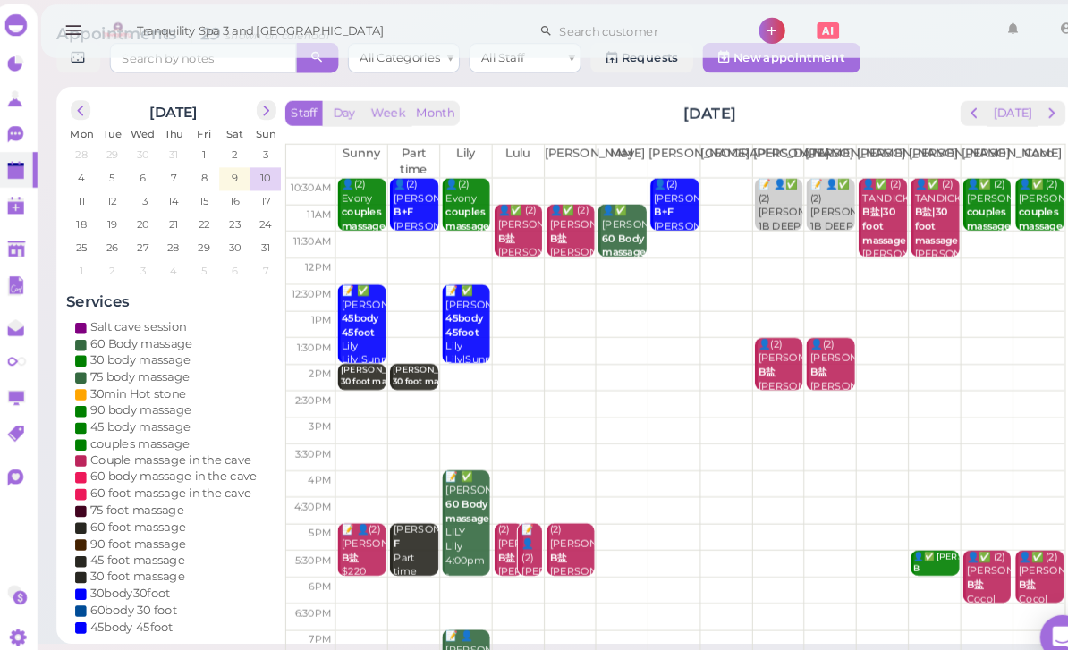
scroll to position [35, 0]
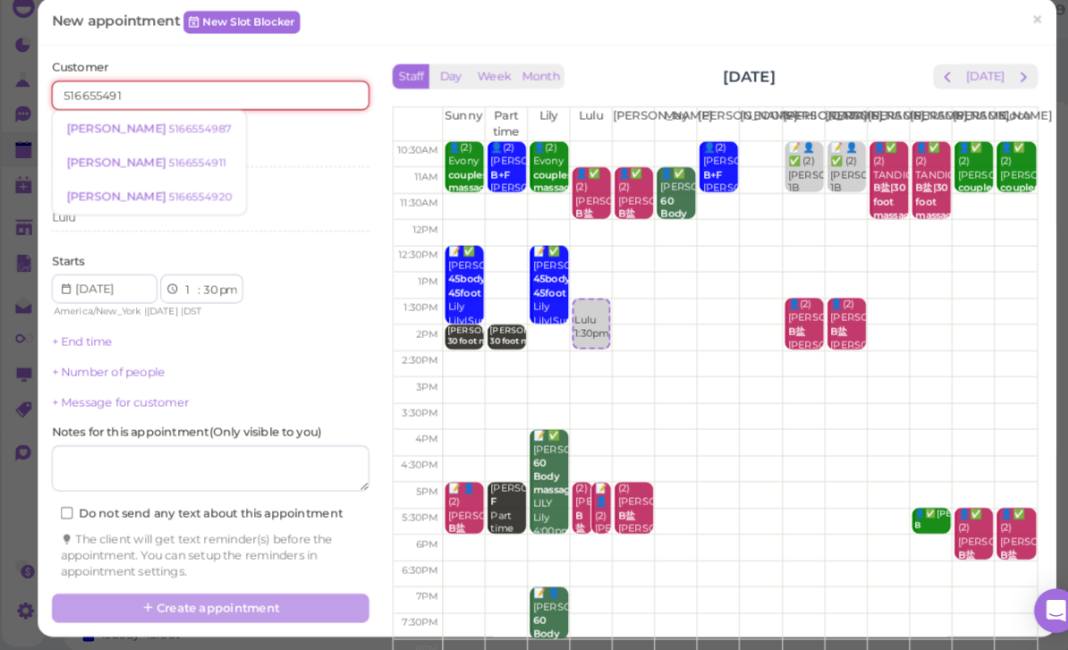
type input "5166554911"
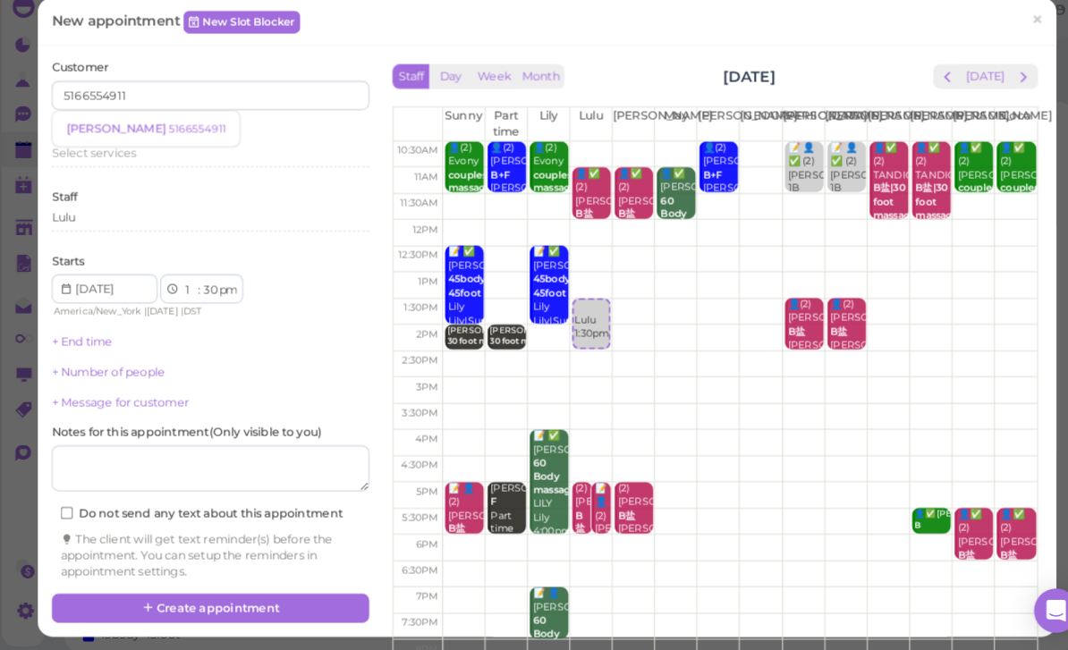
click at [166, 136] on small "5166554911" at bounding box center [193, 142] width 55 height 13
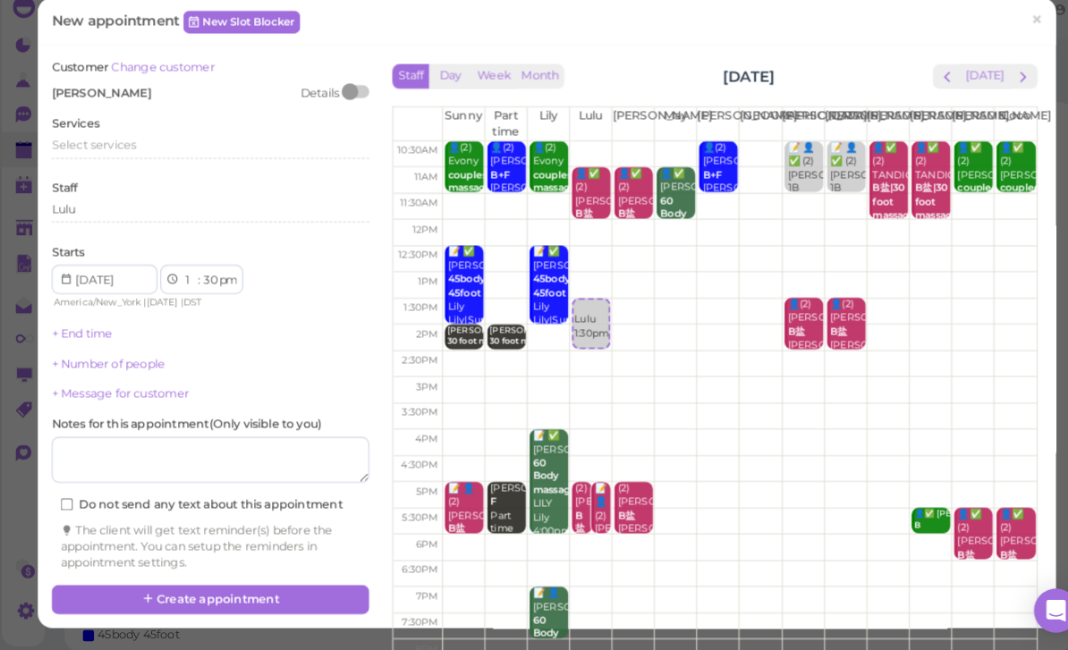
click at [107, 151] on span "Select services" at bounding box center [94, 157] width 82 height 13
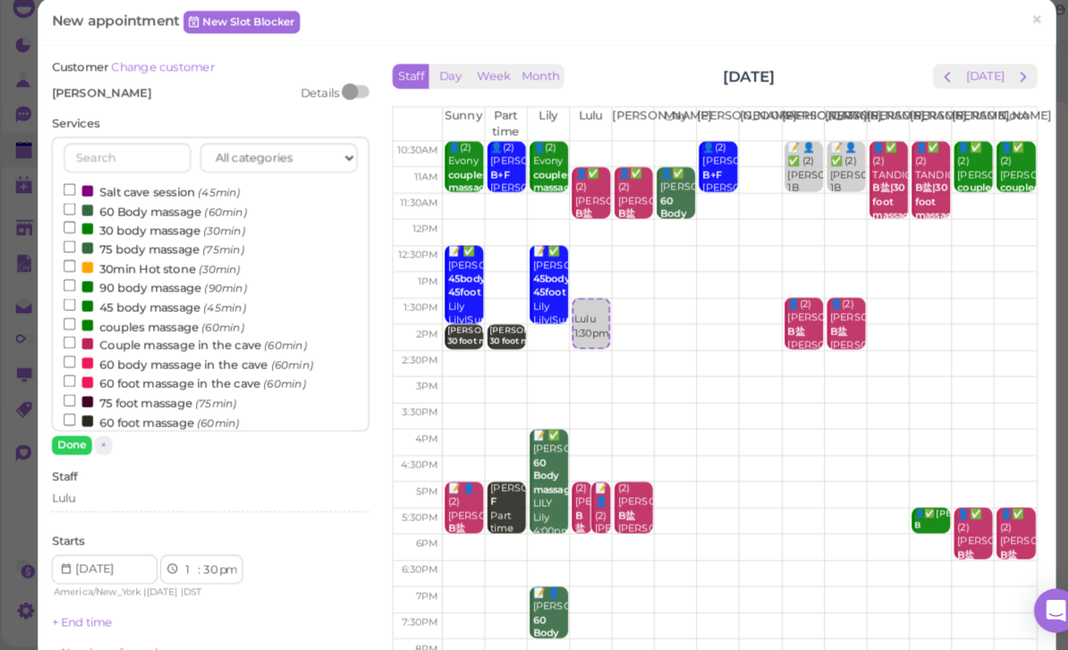
click at [301, 418] on div "All categories Relax session Full body Full body full body Salt cave massage Sa…" at bounding box center [207, 305] width 309 height 310
click at [177, 325] on label "couples massage (60min)" at bounding box center [151, 334] width 175 height 19
click at [76, 327] on input "couples massage (60min)" at bounding box center [70, 333] width 12 height 12
click at [115, 494] on div "Lulu" at bounding box center [207, 504] width 309 height 21
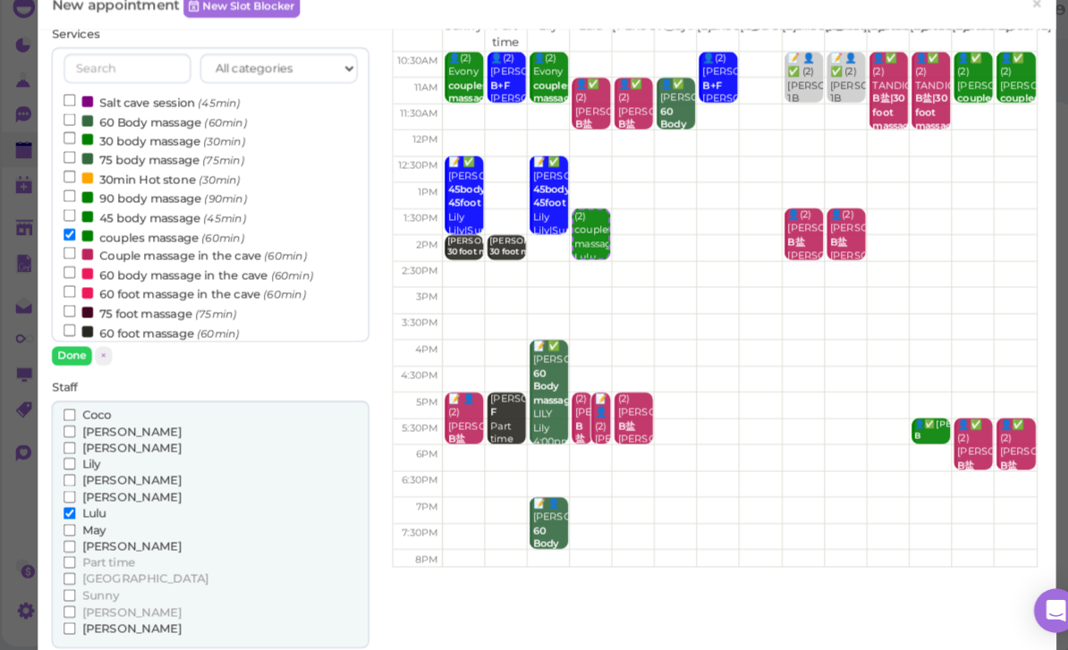
scroll to position [88, 0]
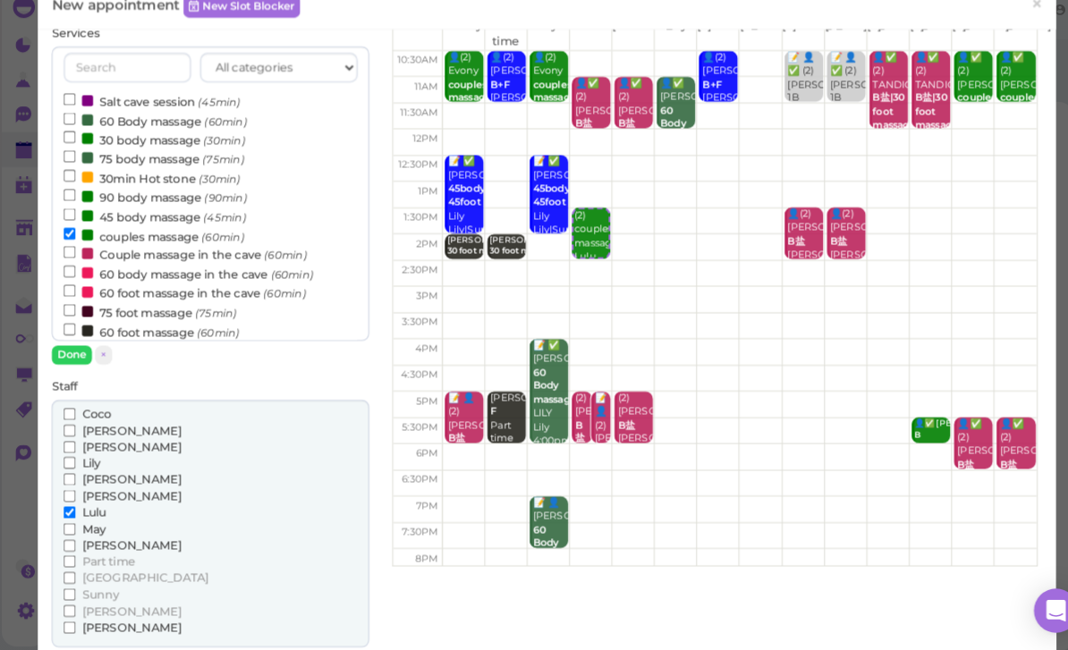
click at [93, 493] on span "[PERSON_NAME]" at bounding box center [130, 499] width 97 height 13
click at [76, 494] on input "[PERSON_NAME]" at bounding box center [70, 500] width 12 height 12
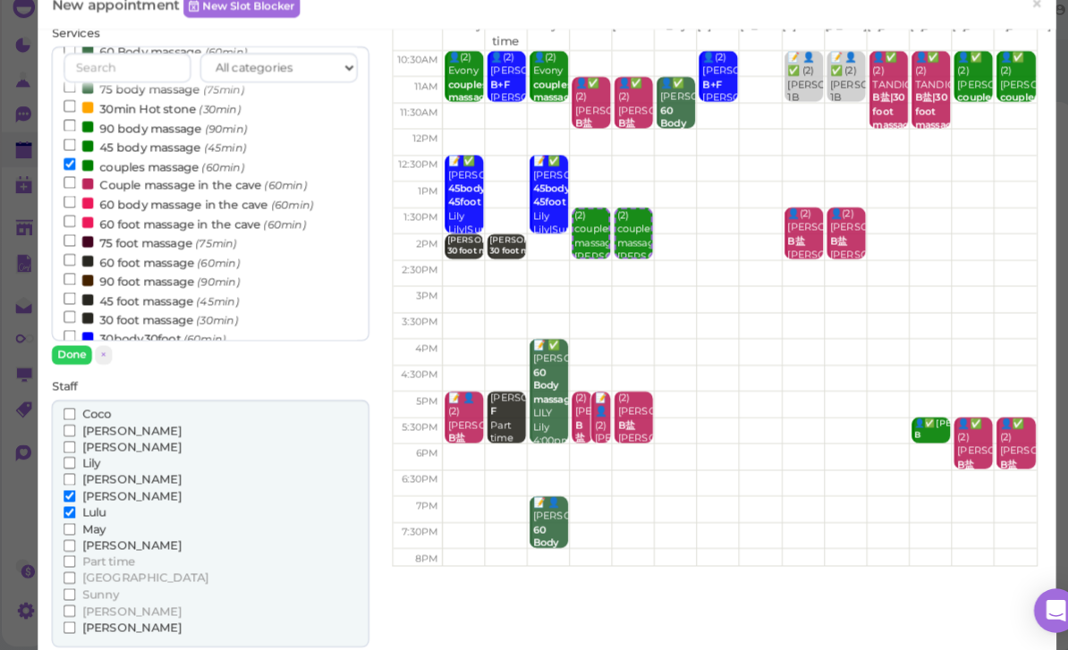
scroll to position [71, 0]
click at [179, 315] on label "30 foot massage (30min)" at bounding box center [148, 324] width 169 height 19
click at [76, 317] on input "30 foot massage (30min)" at bounding box center [70, 323] width 12 height 12
select select "3"
select select "00"
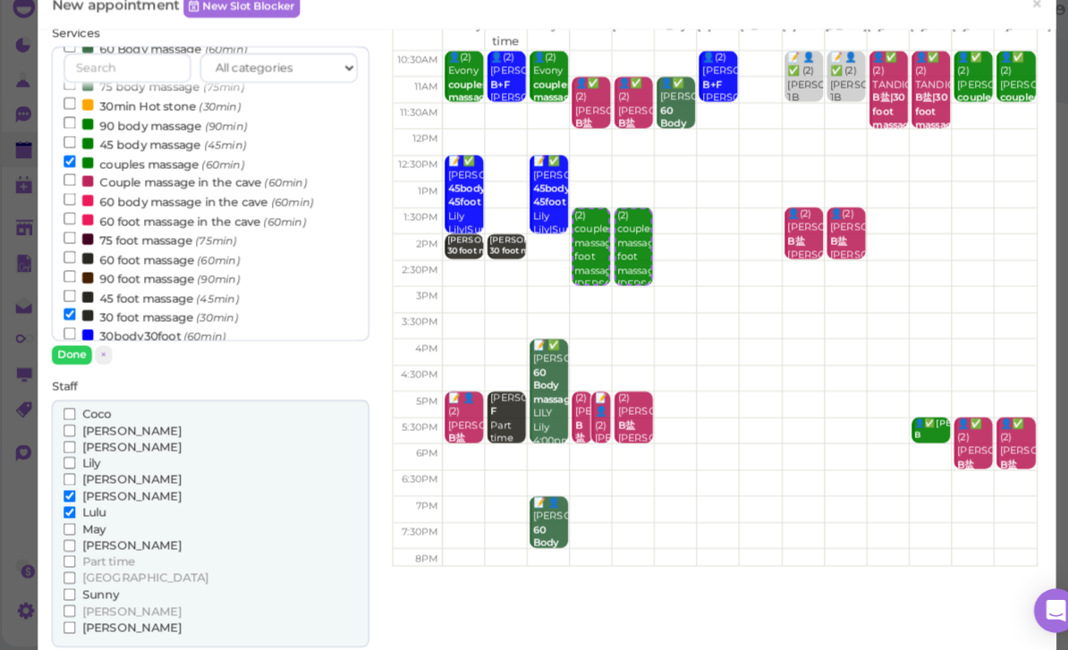
click at [74, 353] on button "Done" at bounding box center [72, 362] width 39 height 19
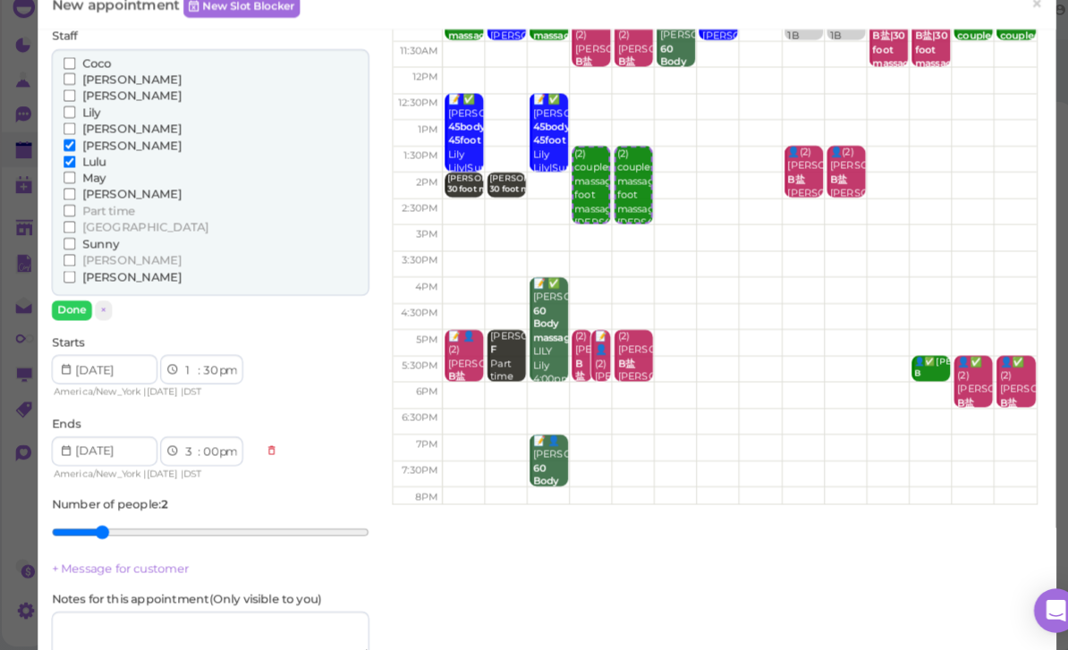
scroll to position [148, 0]
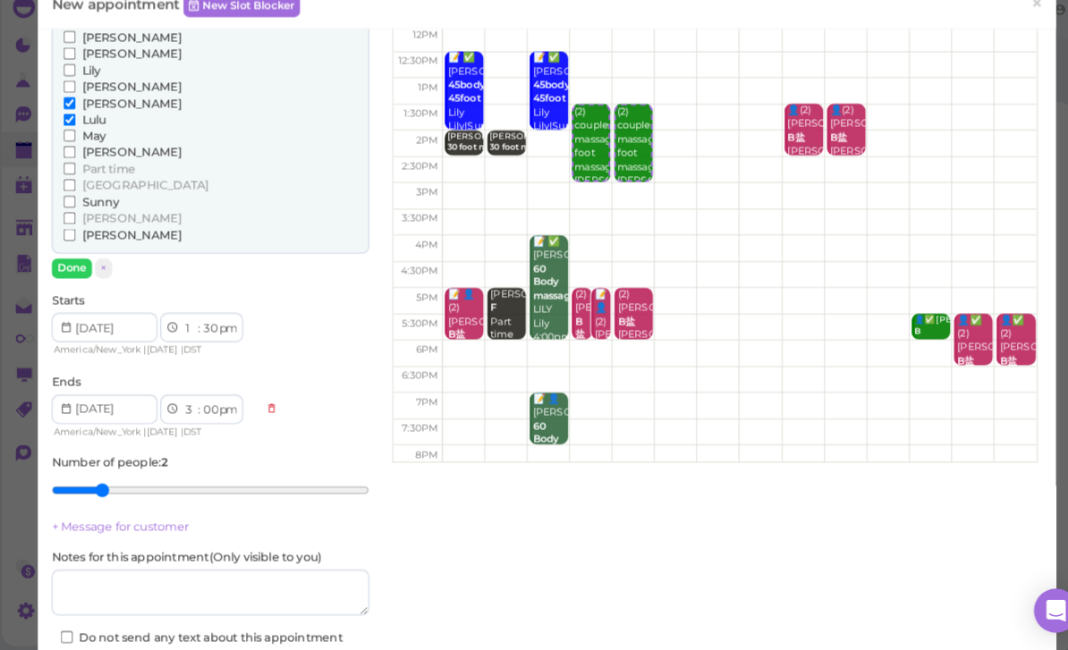
click at [72, 268] on button "Done" at bounding box center [72, 277] width 39 height 19
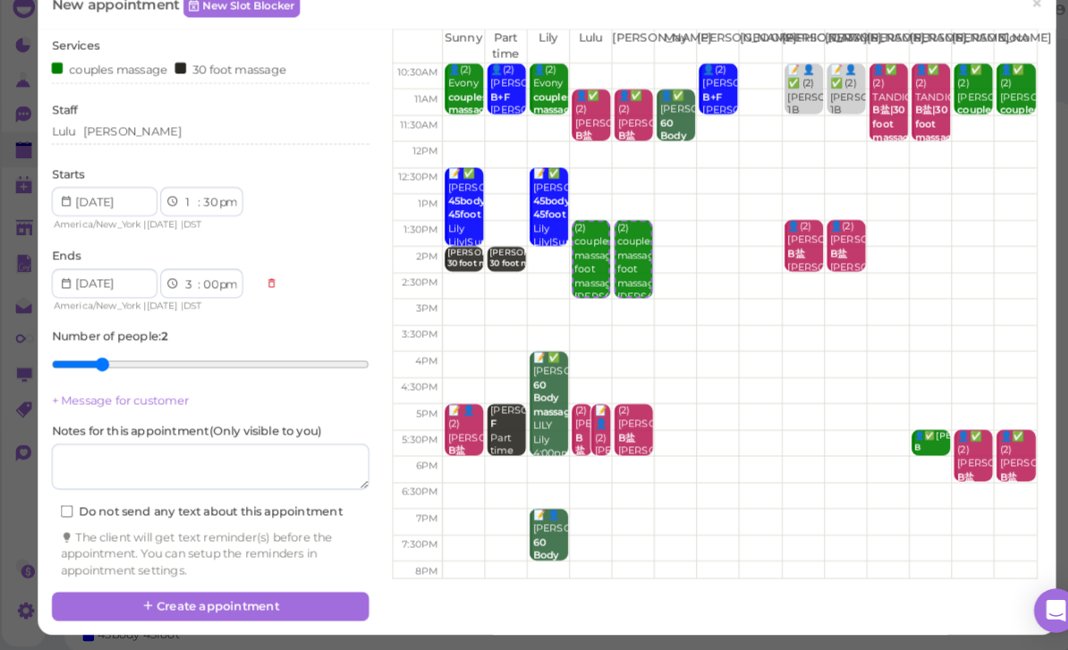
scroll to position [64, 0]
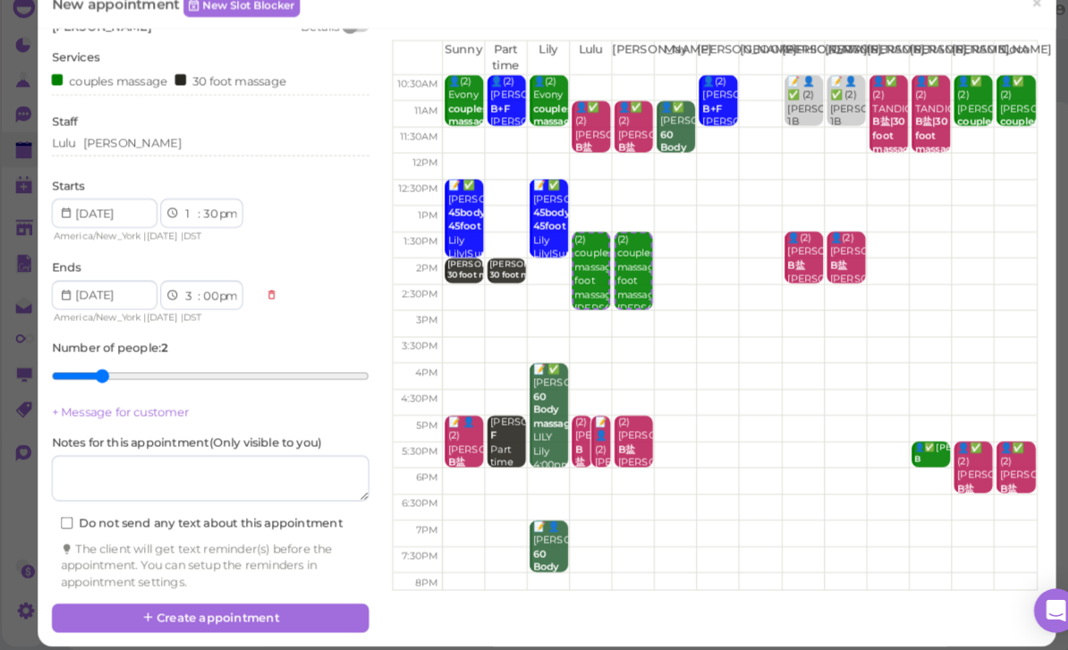
click at [281, 604] on button "Create appointment" at bounding box center [207, 618] width 309 height 29
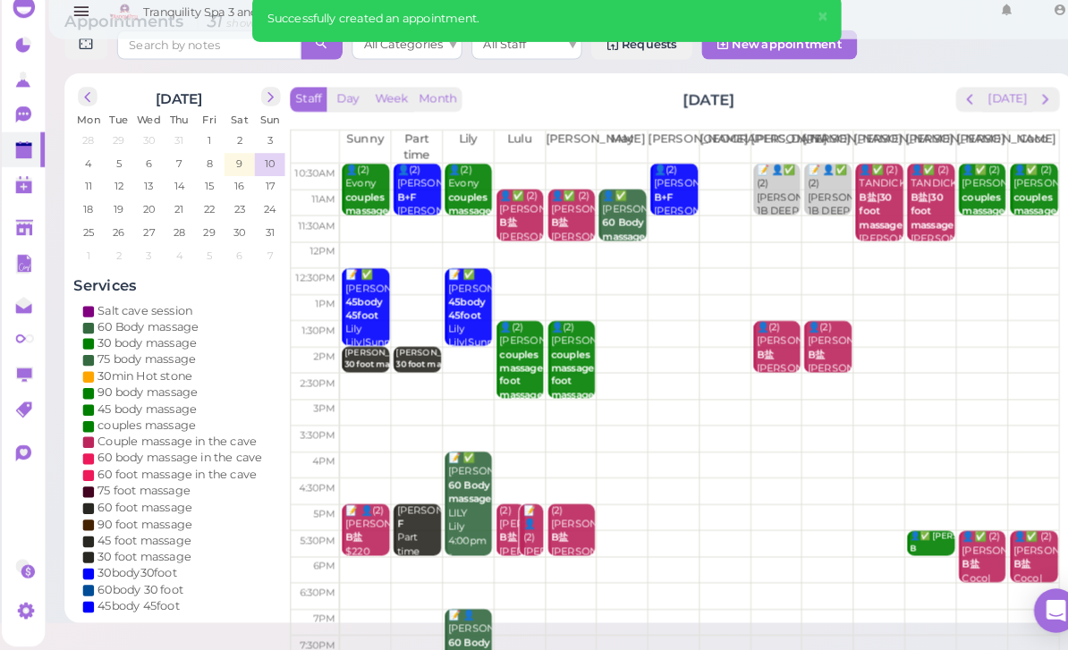
scroll to position [0, 0]
